Goal: Check status: Check status

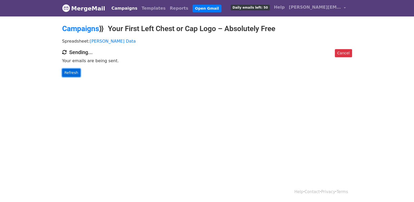
click at [75, 74] on link "Refresh" at bounding box center [71, 73] width 19 height 8
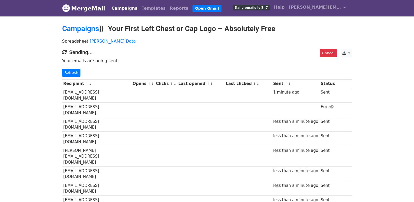
scroll to position [348, 0]
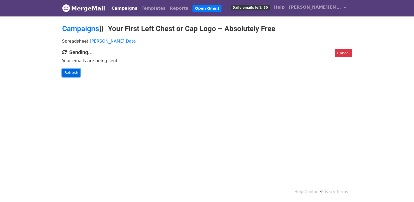
click at [75, 71] on link "Refresh" at bounding box center [71, 73] width 19 height 8
